Goal: Check status: Check status

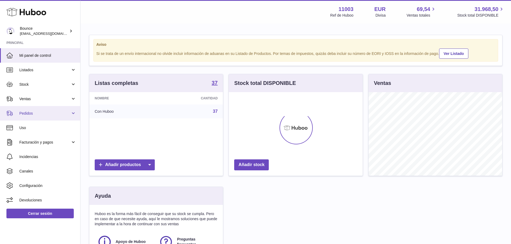
scroll to position [84, 134]
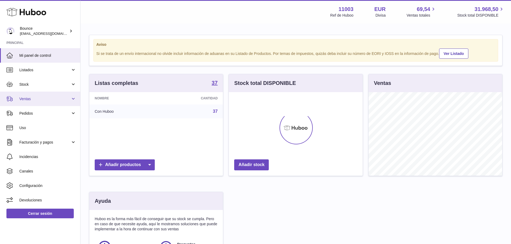
click at [37, 101] on span "Ventas" at bounding box center [44, 99] width 51 height 5
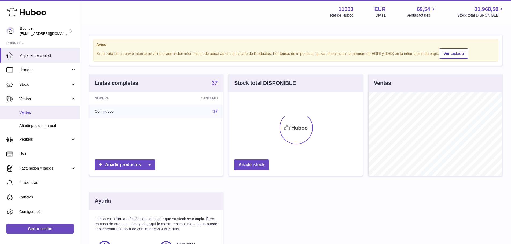
click at [38, 114] on span "Ventas" at bounding box center [47, 112] width 57 height 5
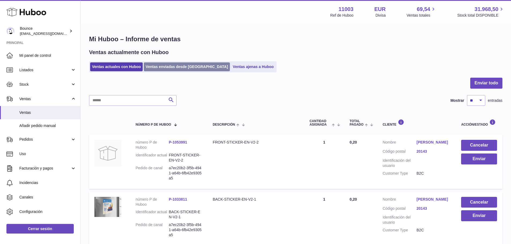
click at [170, 68] on link "Ventas enviadas desde [GEOGRAPHIC_DATA]" at bounding box center [187, 66] width 86 height 9
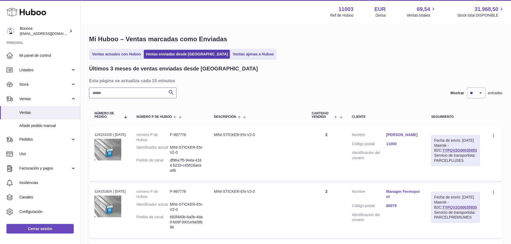
click at [152, 94] on input "text" at bounding box center [132, 93] width 87 height 11
paste input "*********"
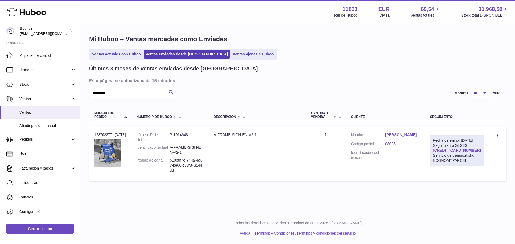
type input "*********"
click at [403, 134] on link "MOHAMMAD SIKDER" at bounding box center [402, 134] width 34 height 5
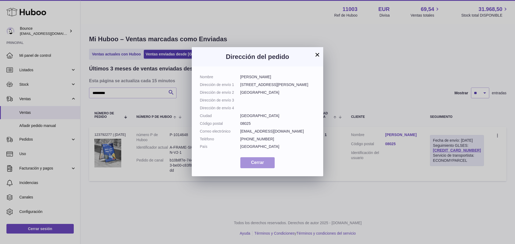
click at [252, 165] on span "Cerrar" at bounding box center [257, 162] width 13 height 5
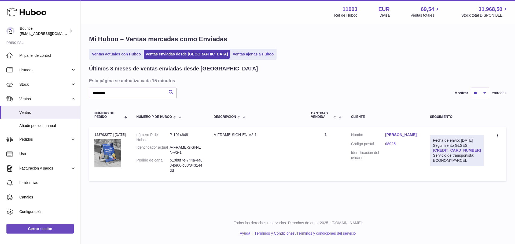
drag, startPoint x: 474, startPoint y: 155, endPoint x: 435, endPoint y: 156, distance: 38.9
click at [435, 156] on td "Fecha de envío: 1º sep. 2025 Seguimiento GLSES: 61280247448958 Servicio de tran…" at bounding box center [456, 154] width 65 height 54
copy link "61280247448958"
drag, startPoint x: 113, startPoint y: 93, endPoint x: 93, endPoint y: 92, distance: 20.4
click at [93, 92] on input "*********" at bounding box center [132, 93] width 87 height 11
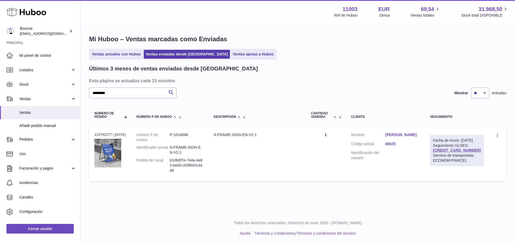
click at [402, 136] on link "MOHAMMAD SIKDER" at bounding box center [402, 134] width 34 height 5
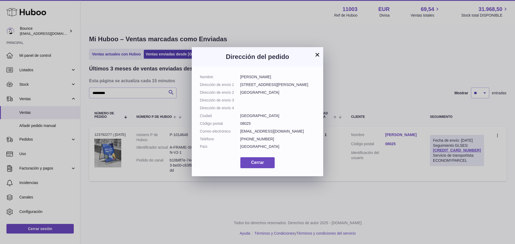
drag, startPoint x: 277, startPoint y: 76, endPoint x: 236, endPoint y: 76, distance: 41.3
click at [236, 76] on dl "Nombre MOHAMMAD SIKDER Dirección de envío 1 C. de los Castillejos, 330, L'Eixam…" at bounding box center [257, 113] width 115 height 77
copy dl "MOHAMMAD SIKDER"
